Goal: Navigation & Orientation: Find specific page/section

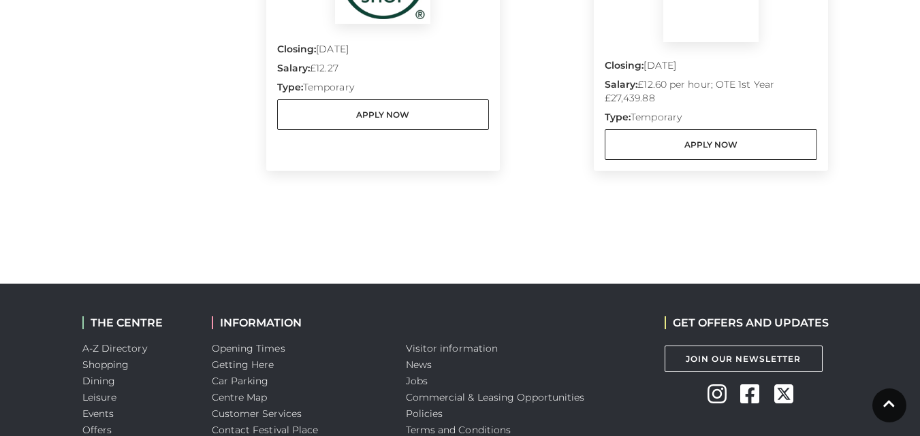
scroll to position [1593, 0]
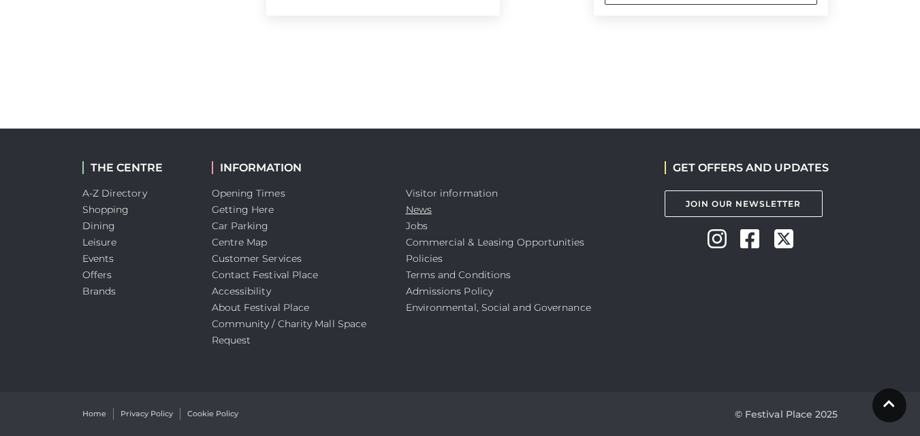
click at [409, 216] on link "News" at bounding box center [419, 210] width 26 height 12
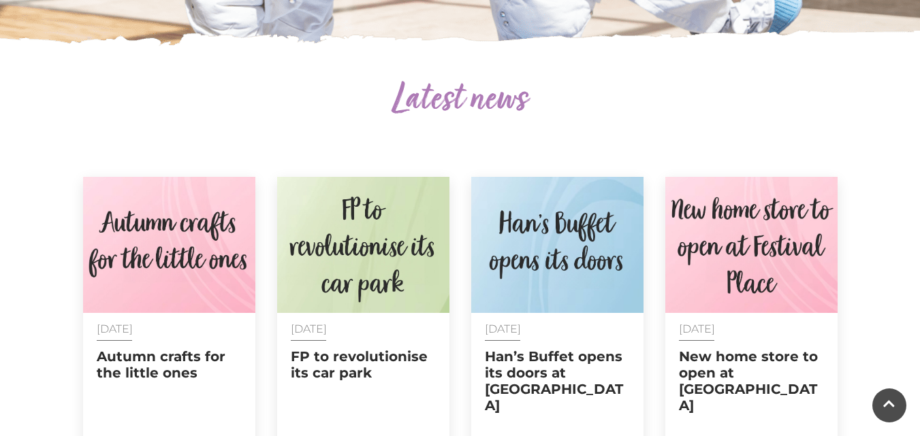
scroll to position [476, 0]
